Goal: Information Seeking & Learning: Compare options

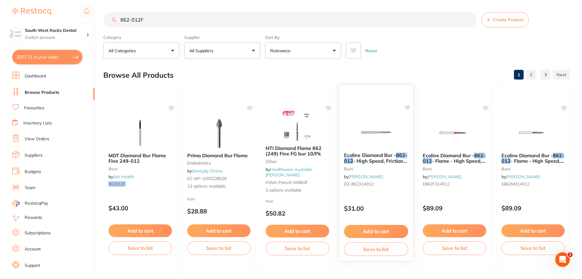
click at [391, 158] on span "- High Speed, Friction Grip (FG), 5-Pack" at bounding box center [375, 164] width 63 height 12
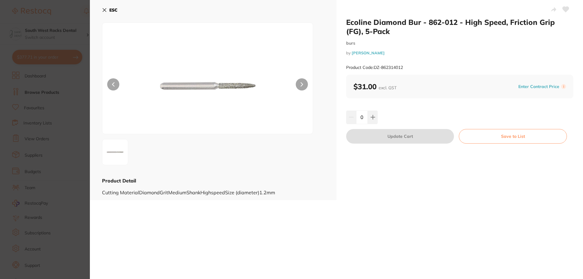
click at [104, 8] on icon at bounding box center [104, 10] width 5 height 5
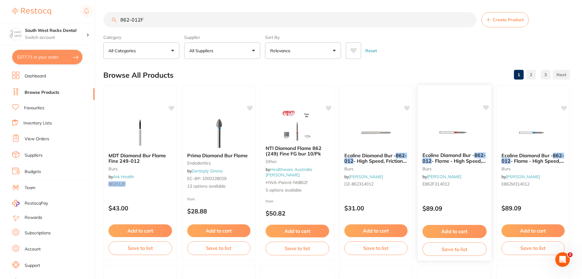
click at [462, 159] on span "- Flame - High Speed, Friction Grip (FG), 50-Pack" at bounding box center [453, 164] width 63 height 12
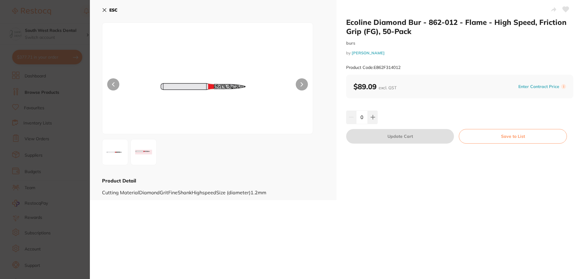
click at [104, 9] on icon at bounding box center [104, 10] width 5 height 5
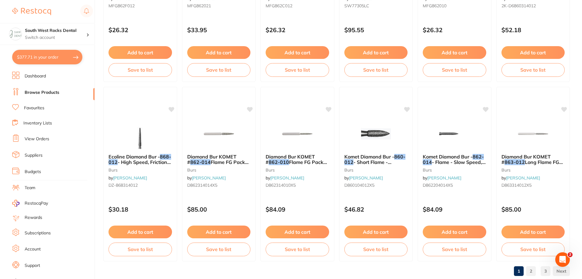
scroll to position [1449, 0]
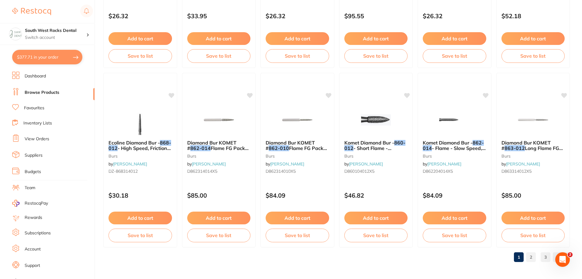
click at [533, 258] on link "2" at bounding box center [531, 257] width 10 height 12
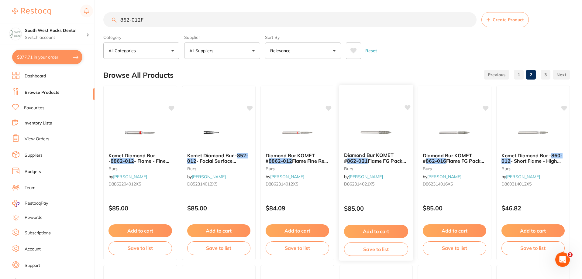
scroll to position [0, 0]
